Goal: Information Seeking & Learning: Learn about a topic

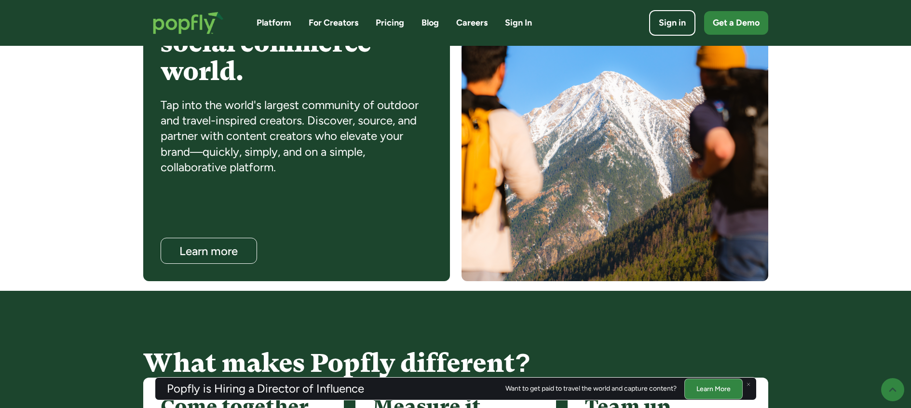
scroll to position [850, 0]
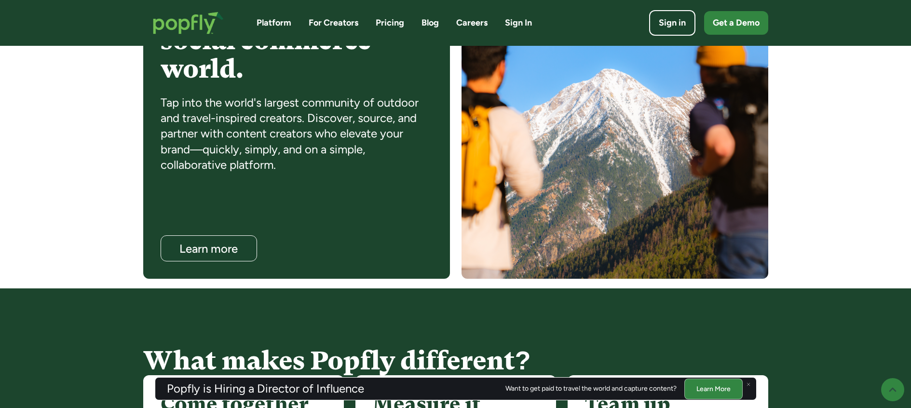
click at [379, 21] on link "Pricing" at bounding box center [390, 23] width 28 height 12
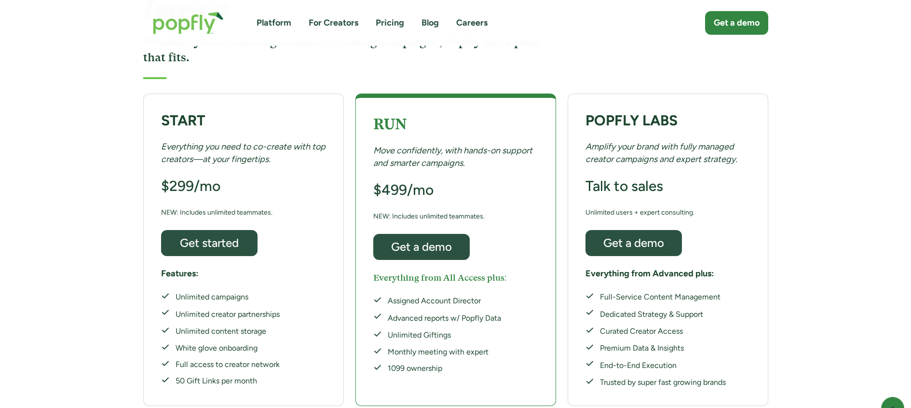
scroll to position [141, 0]
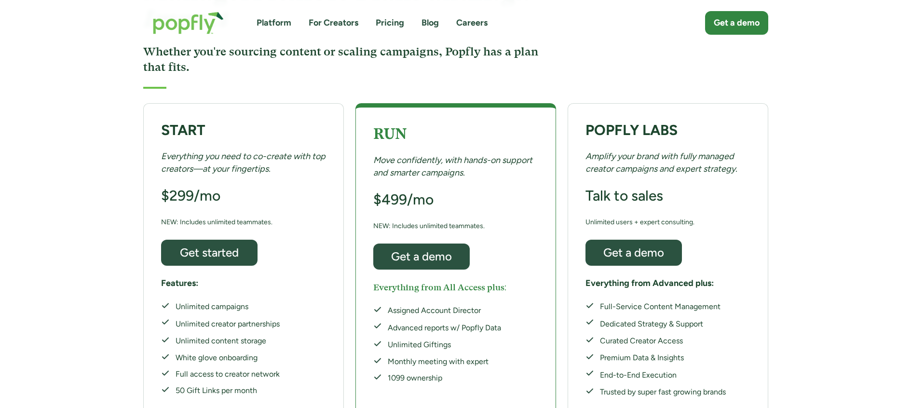
click at [465, 24] on link "Careers" at bounding box center [471, 23] width 31 height 12
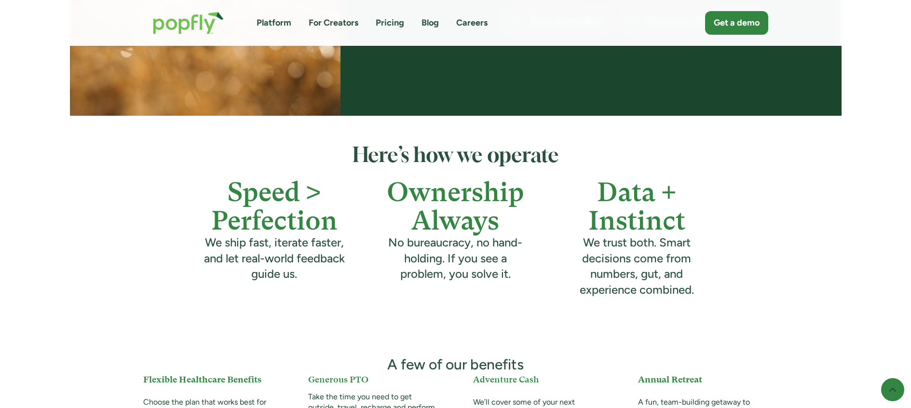
scroll to position [270, 0]
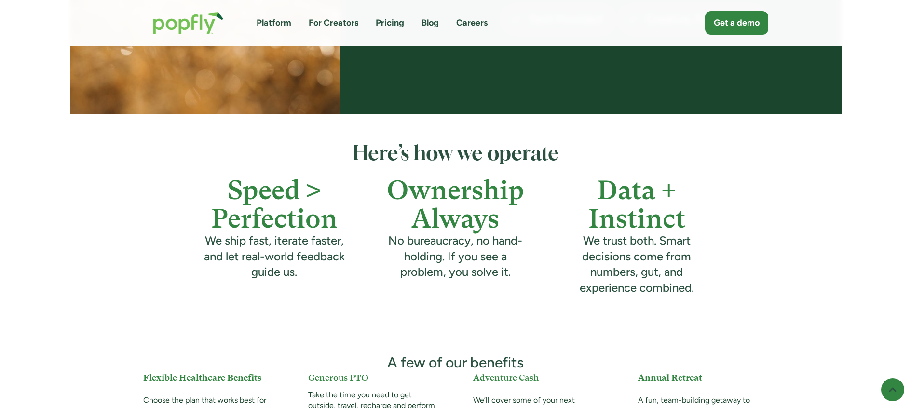
click at [427, 24] on link "Blog" at bounding box center [429, 23] width 17 height 12
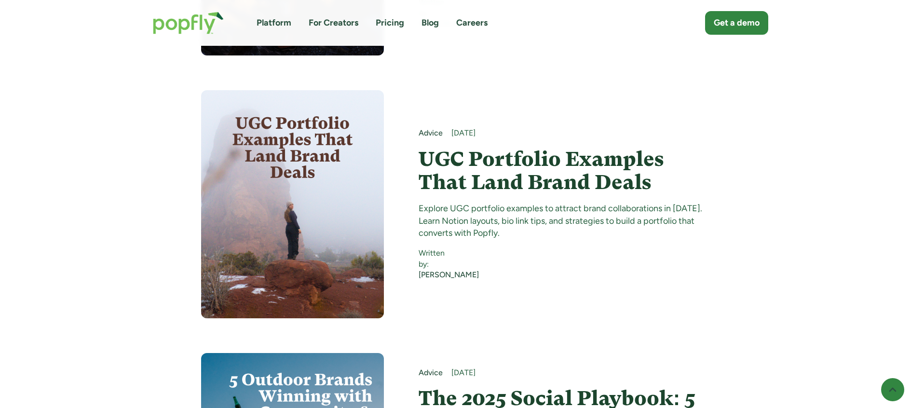
scroll to position [836, 0]
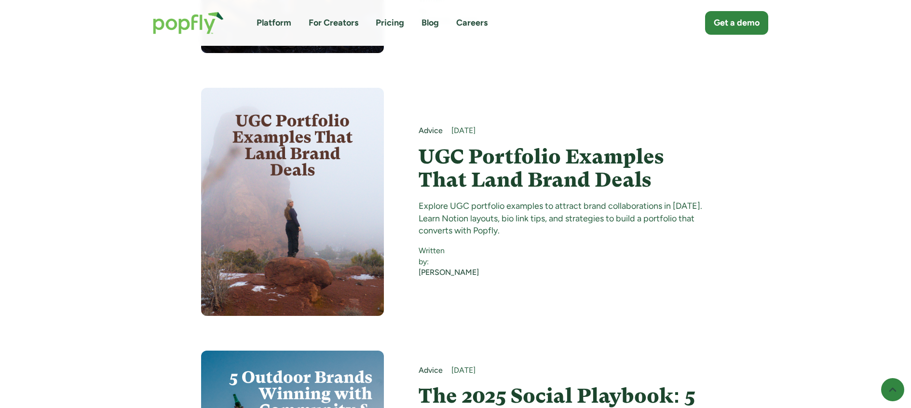
click at [377, 26] on link "Pricing" at bounding box center [390, 23] width 28 height 12
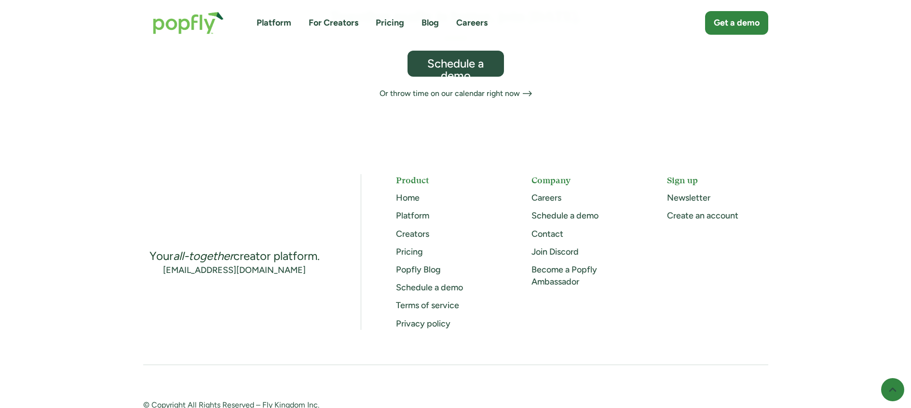
scroll to position [664, 0]
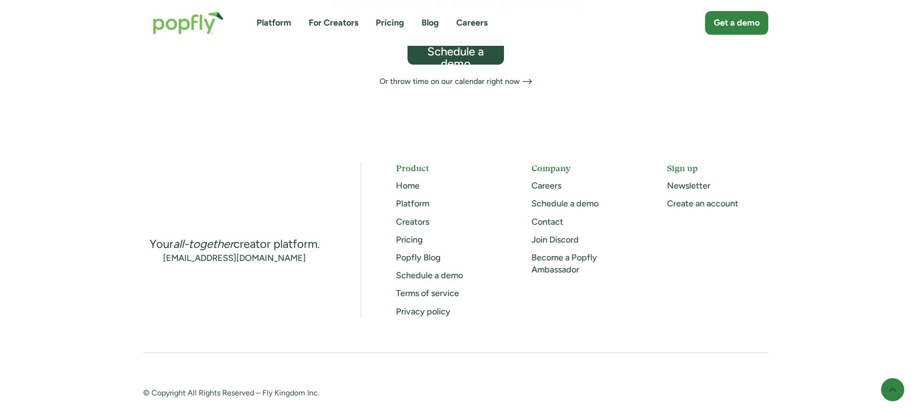
click at [320, 29] on div "Platform For Creators Pricing Blog Careers Get a demo" at bounding box center [455, 23] width 625 height 42
click at [318, 19] on link "For Creators" at bounding box center [333, 23] width 50 height 12
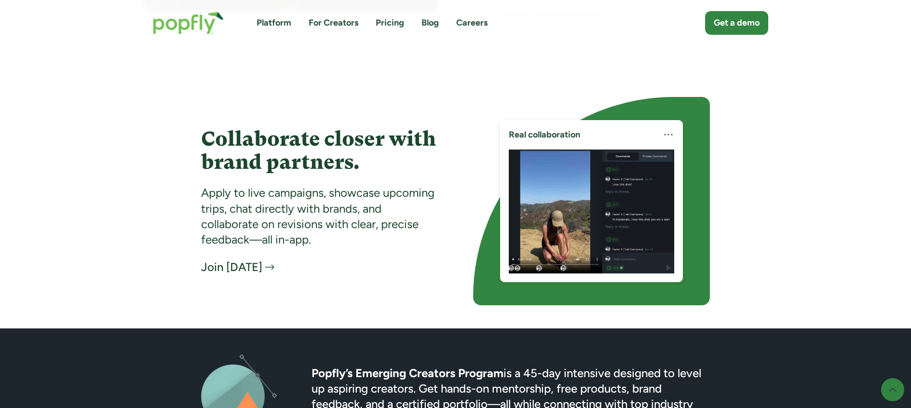
scroll to position [2180, 0]
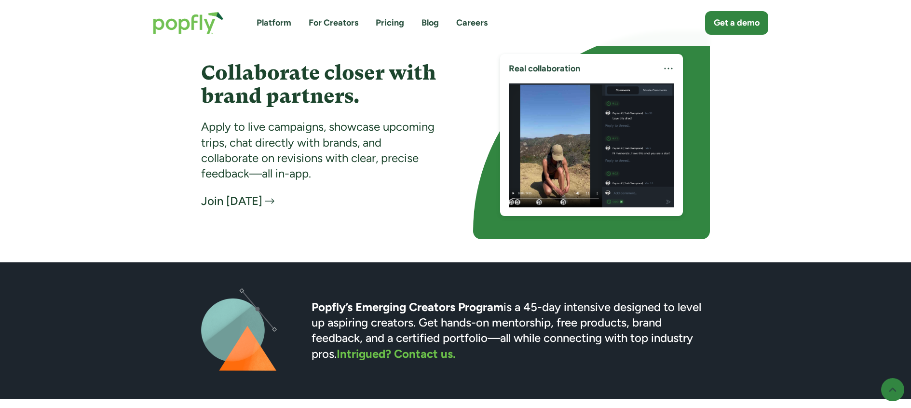
click at [279, 18] on link "Platform" at bounding box center [273, 23] width 35 height 12
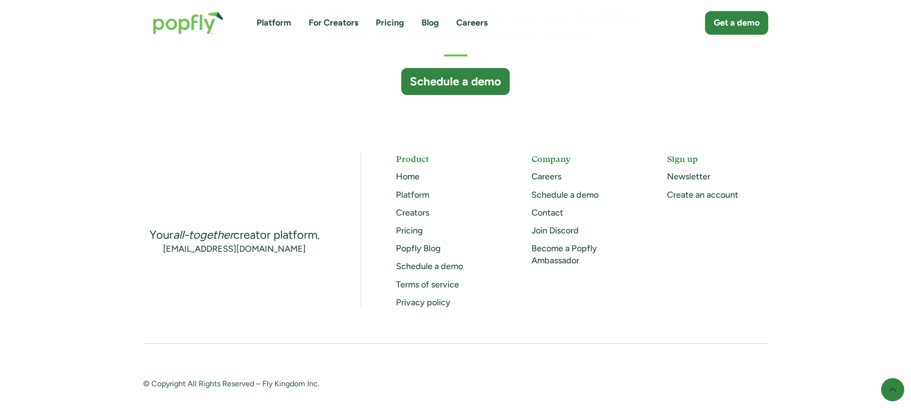
scroll to position [2630, 0]
